Goal: Information Seeking & Learning: Learn about a topic

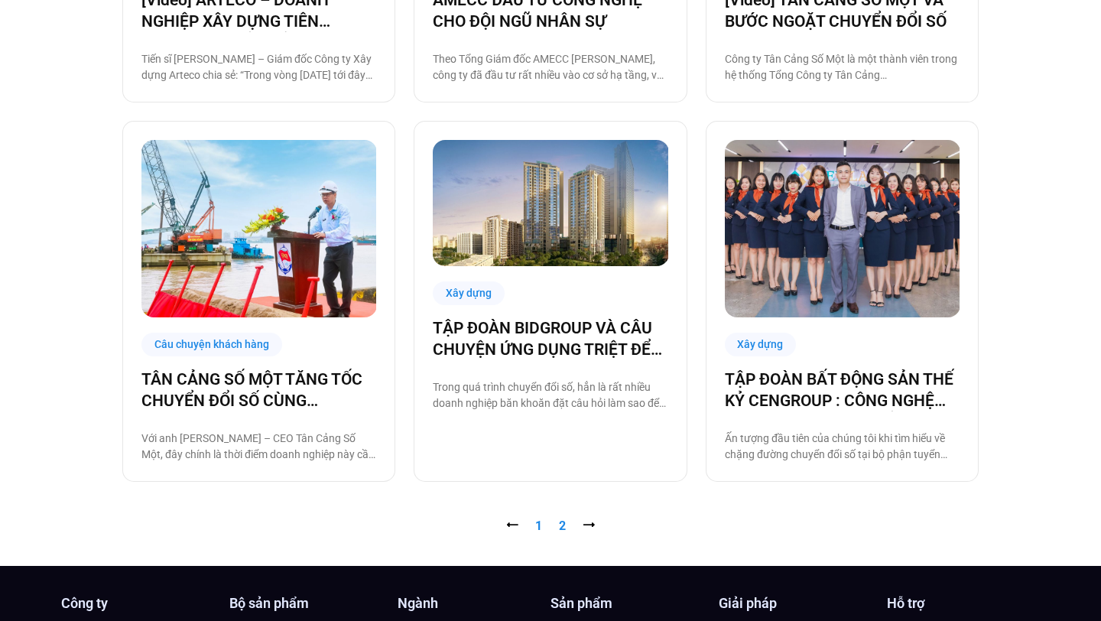
click at [562, 526] on link "Trang 2" at bounding box center [562, 525] width 7 height 15
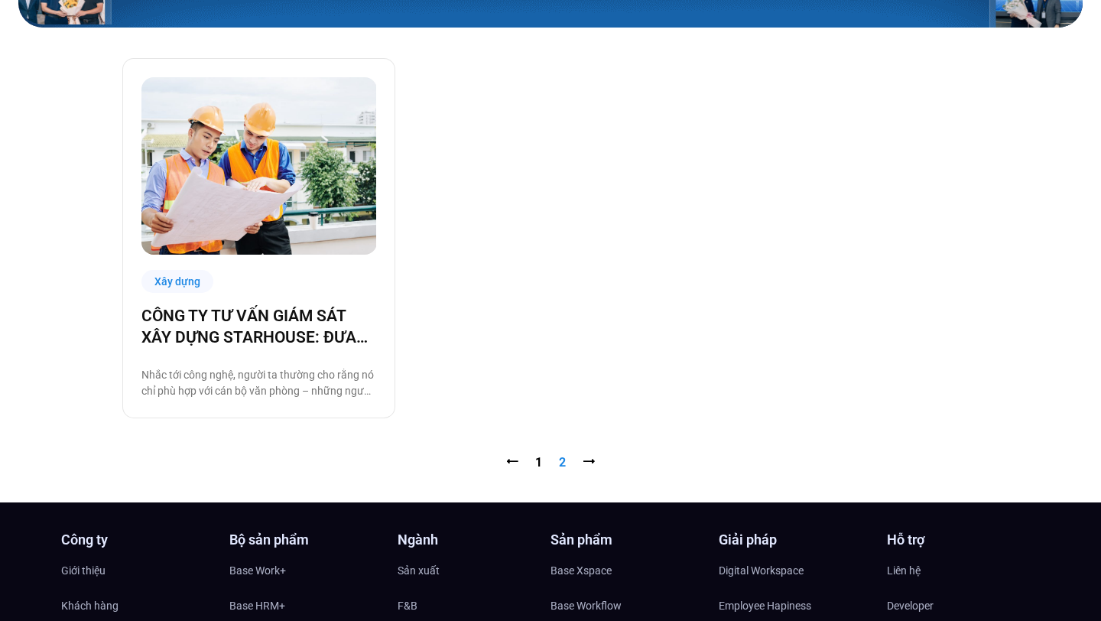
scroll to position [361, 0]
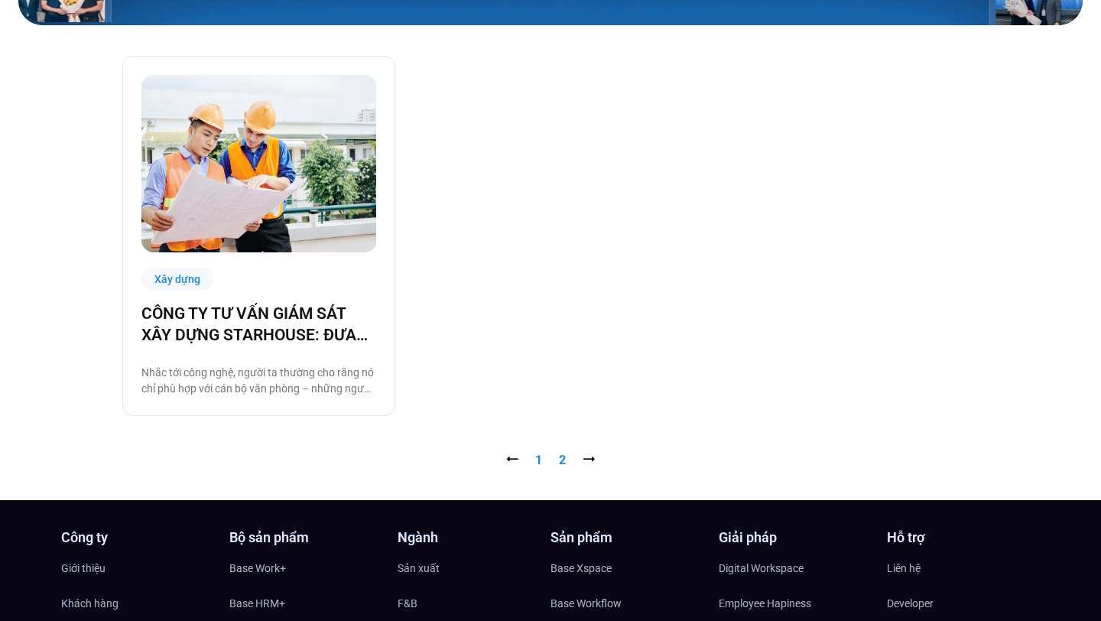
click at [540, 460] on link "Trang 1" at bounding box center [538, 460] width 7 height 15
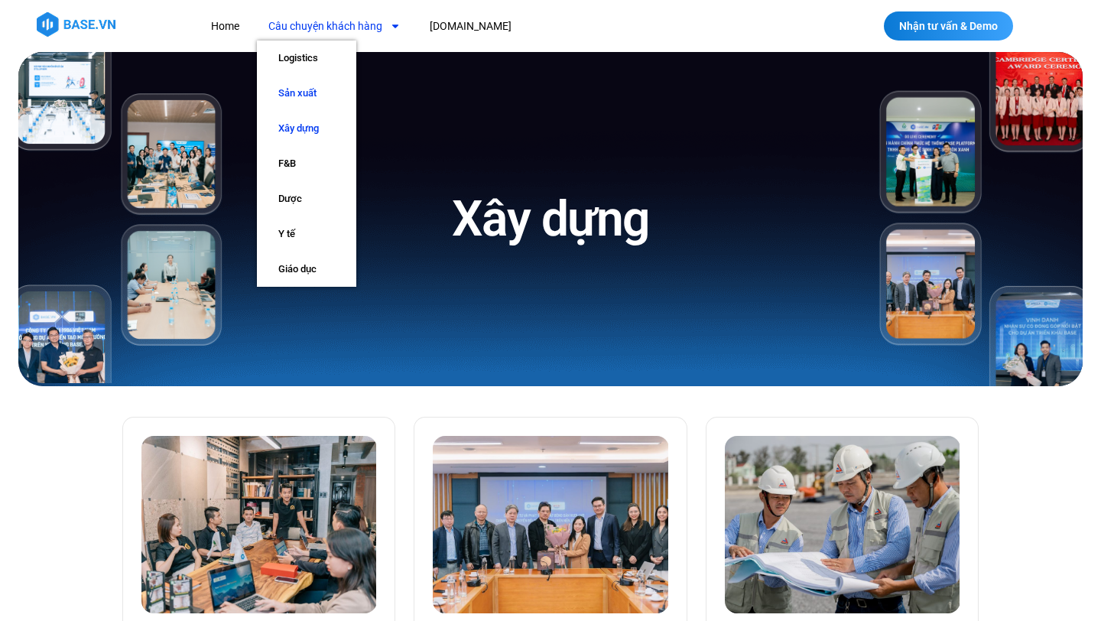
click at [301, 90] on link "Sản xuất" at bounding box center [306, 93] width 99 height 35
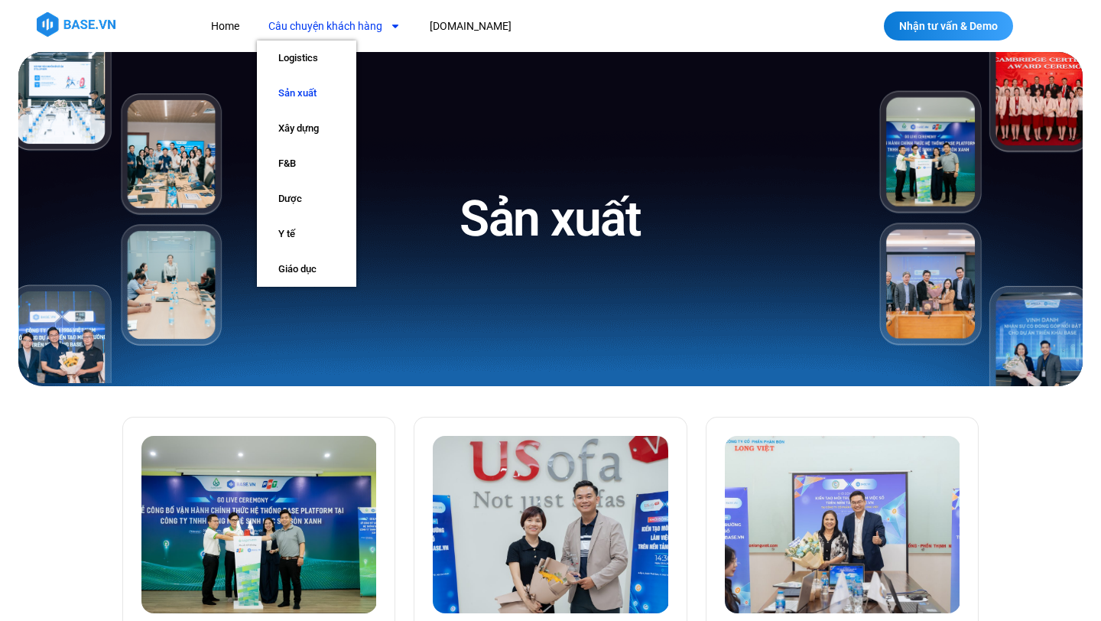
click at [624, 21] on nav "Home Câu chuyện khách hàng Logistics Sản xuất Xây dựng F&B Dược Y tế Giáo dục B…" at bounding box center [493, 26] width 587 height 28
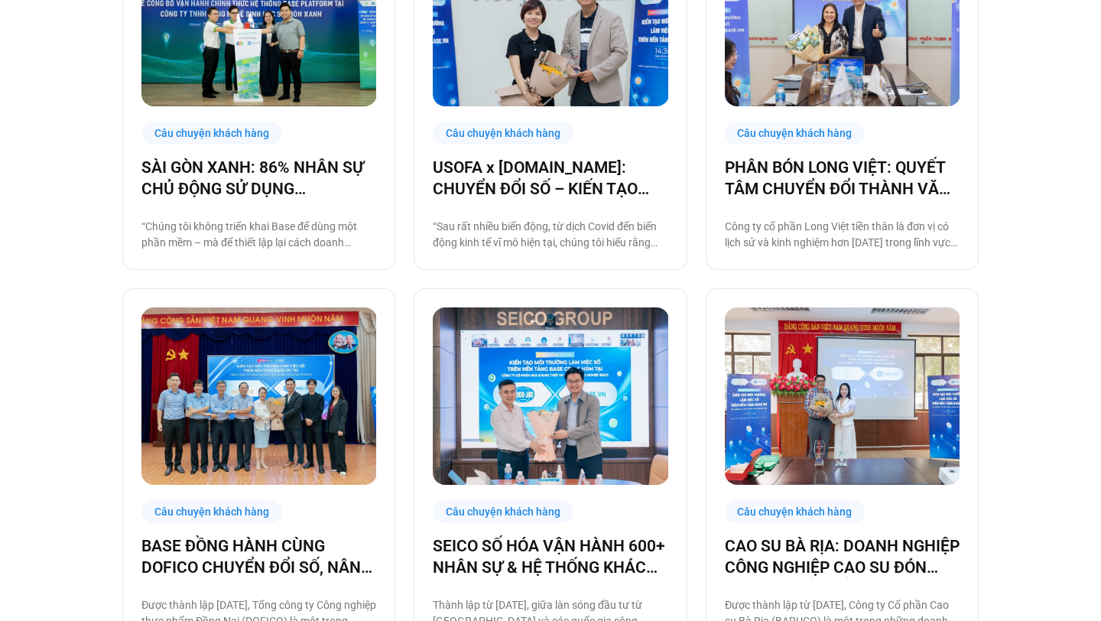
scroll to position [816, 0]
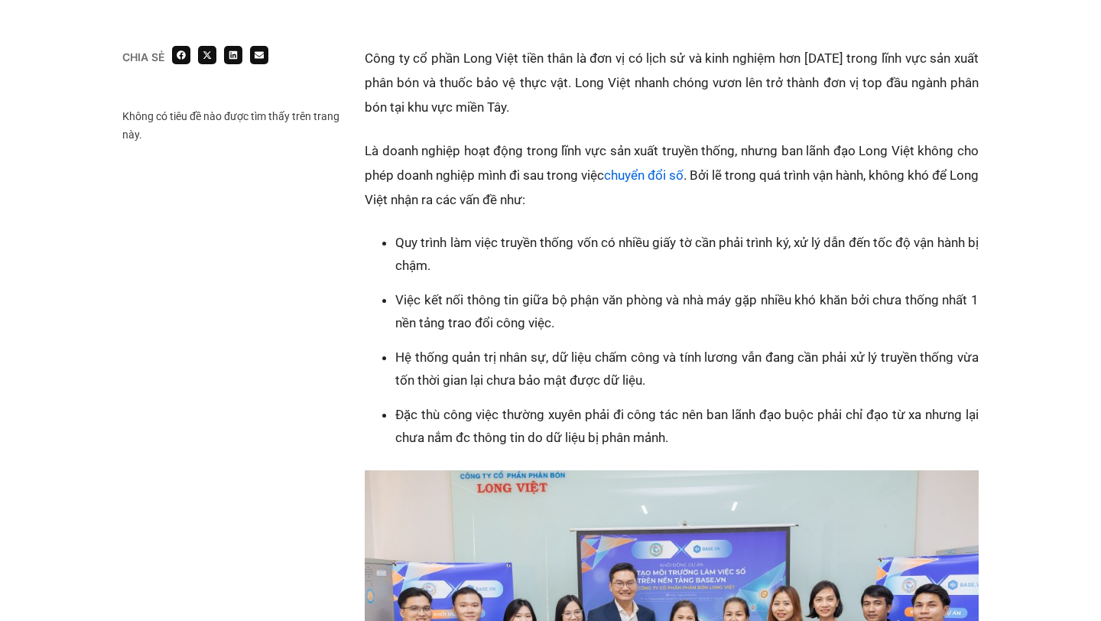
scroll to position [975, 0]
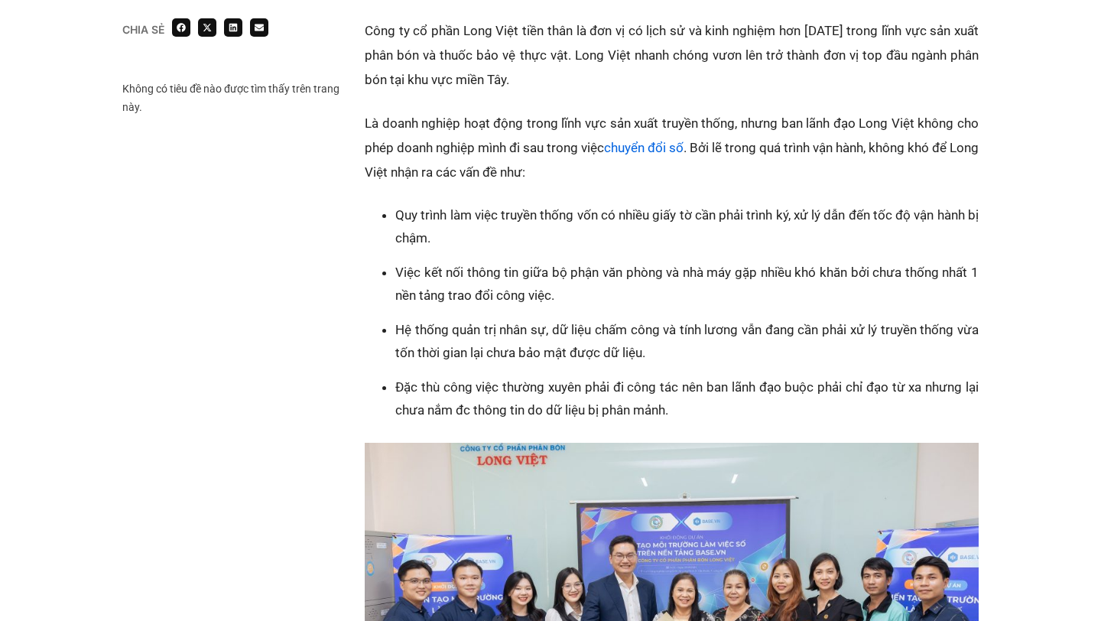
click at [536, 238] on li "Quy trình làm việc truyền thống vốn có nhiều giấy tờ cần phải trình ký, xử lý d…" at bounding box center [686, 226] width 583 height 46
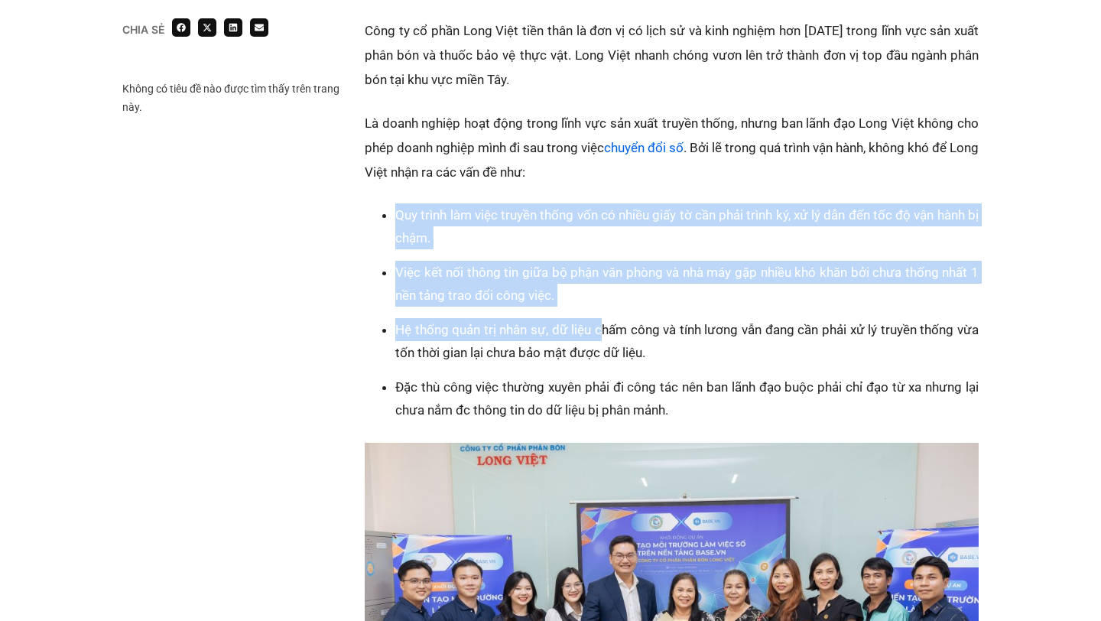
drag, startPoint x: 392, startPoint y: 211, endPoint x: 603, endPoint y: 318, distance: 236.7
click at [603, 318] on ul "Quy trình làm việc truyền thống vốn có nhiều giấy tờ cần phải trình ký, xử lý d…" at bounding box center [679, 312] width 599 height 218
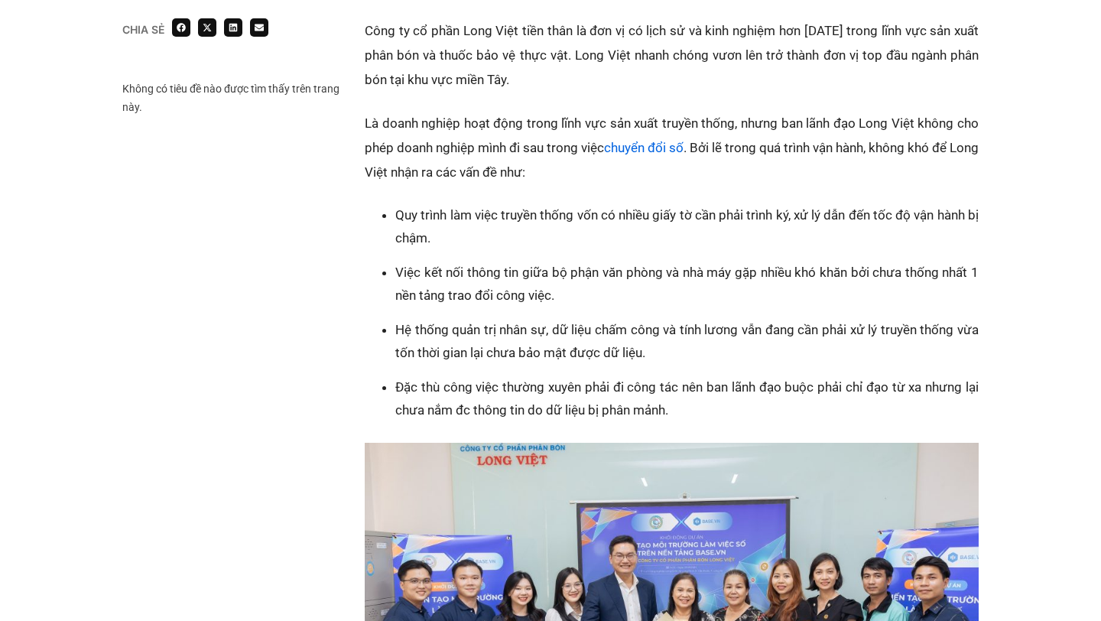
click at [537, 165] on p "Là doanh nghiệp hoạt động trong lĩnh vực sản xuất truyền thống, nhưng ban lãnh …" at bounding box center [672, 147] width 614 height 73
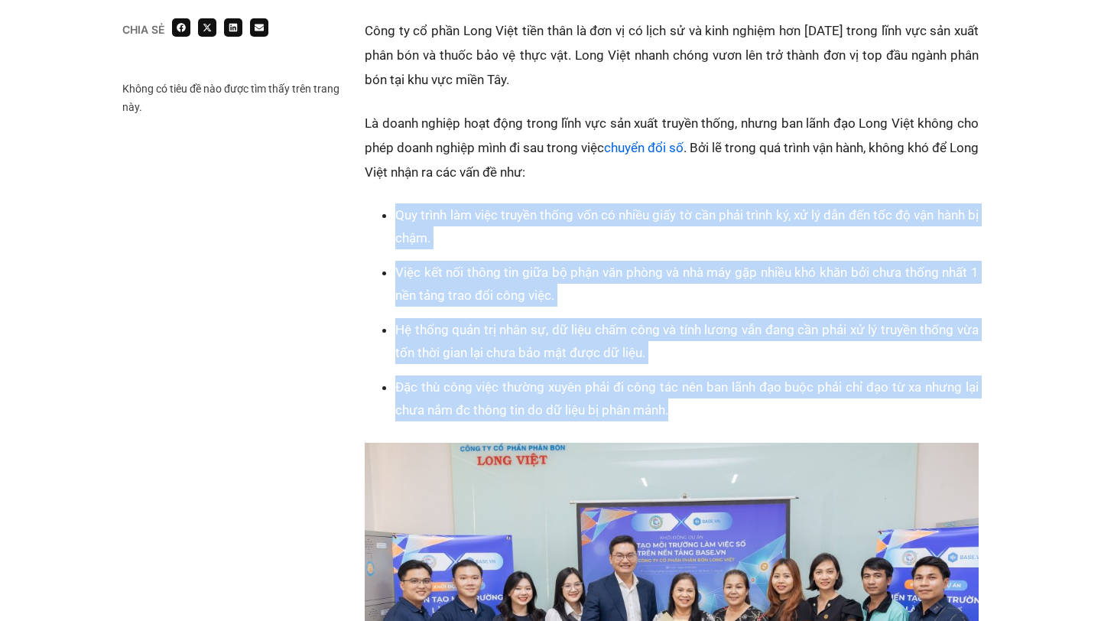
drag, startPoint x: 684, startPoint y: 400, endPoint x: 370, endPoint y: 195, distance: 375.2
copy ul "Quy trình làm việc truyền thống vốn có nhiều giấy tờ cần phải trình ký, xử lý d…"
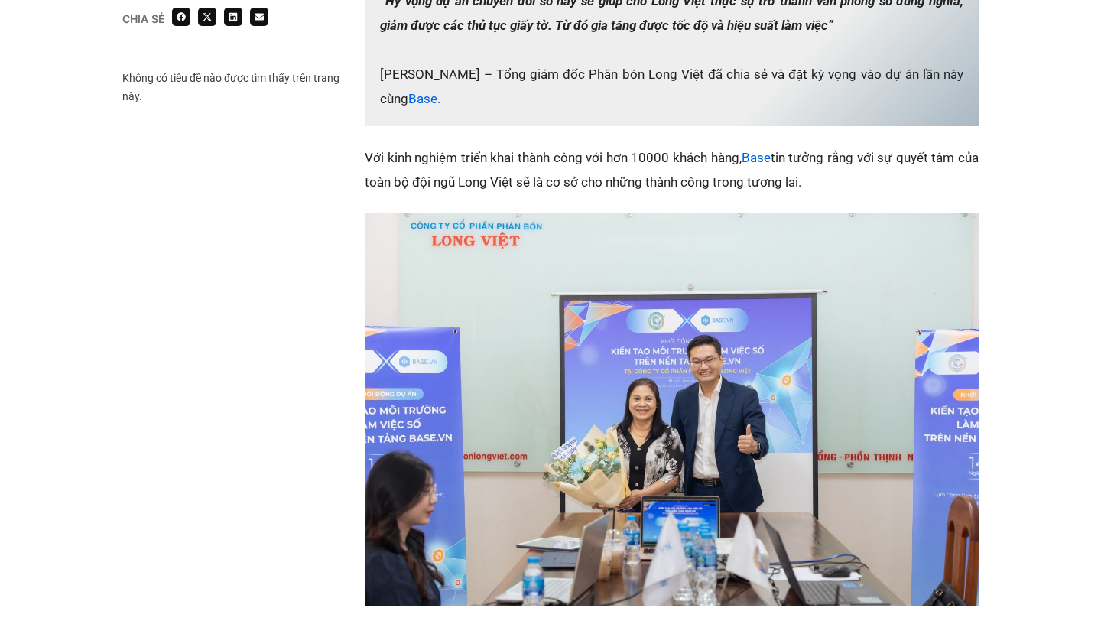
scroll to position [1621, 0]
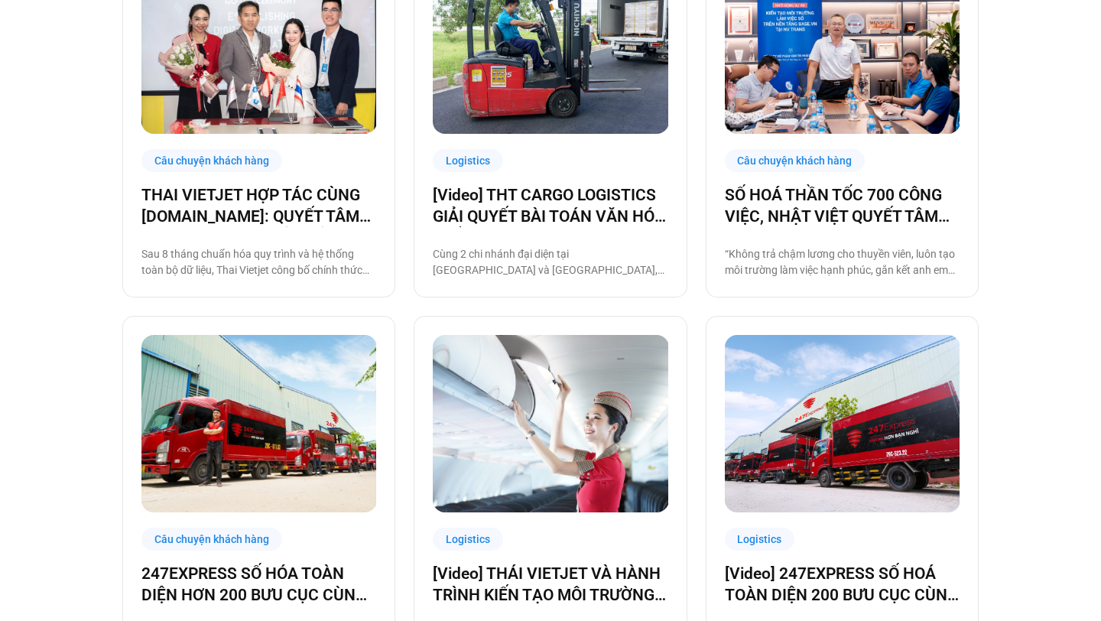
scroll to position [573, 0]
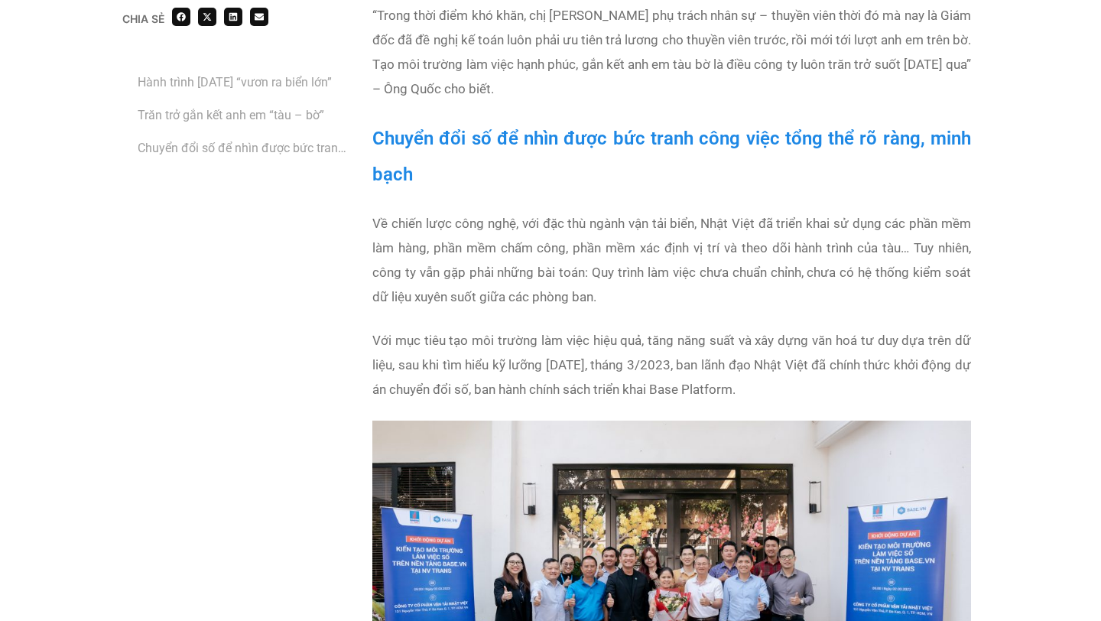
scroll to position [3093, 0]
